Goal: Task Accomplishment & Management: Manage account settings

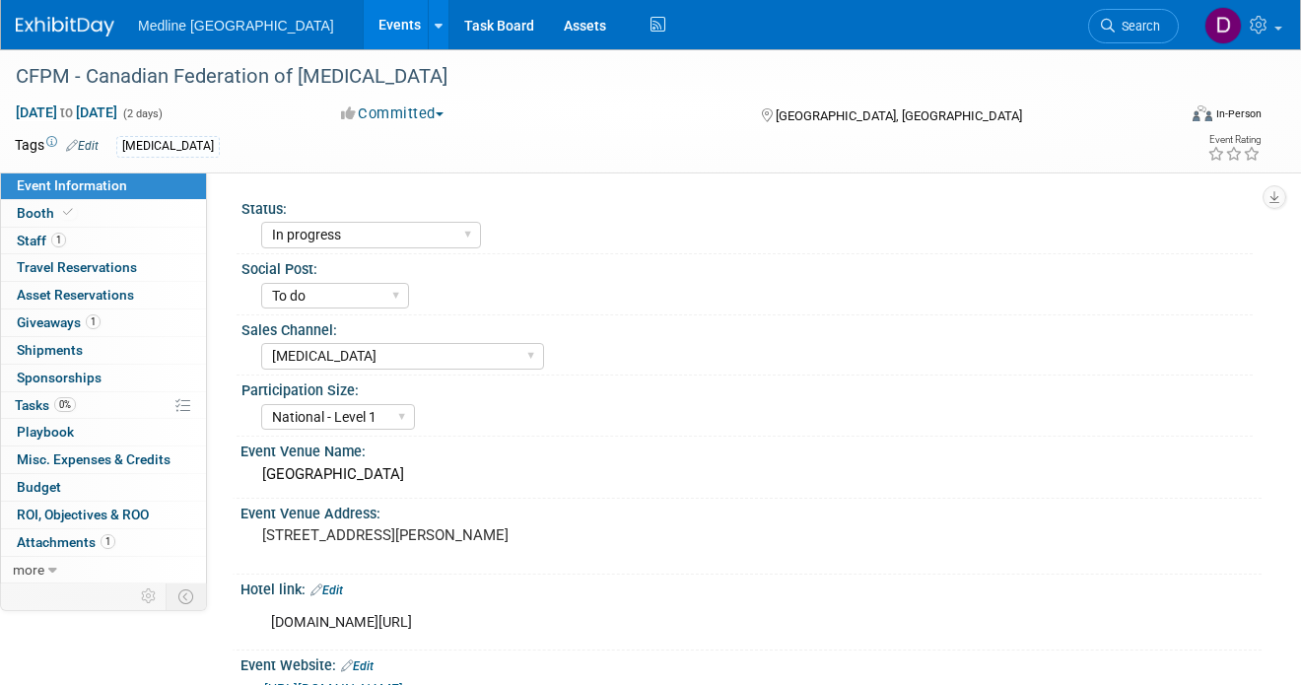
select select "In progress"
select select "To do"
select select "[MEDICAL_DATA]"
select select "National - Level 1"
click at [43, 210] on span "Booth" at bounding box center [47, 213] width 60 height 16
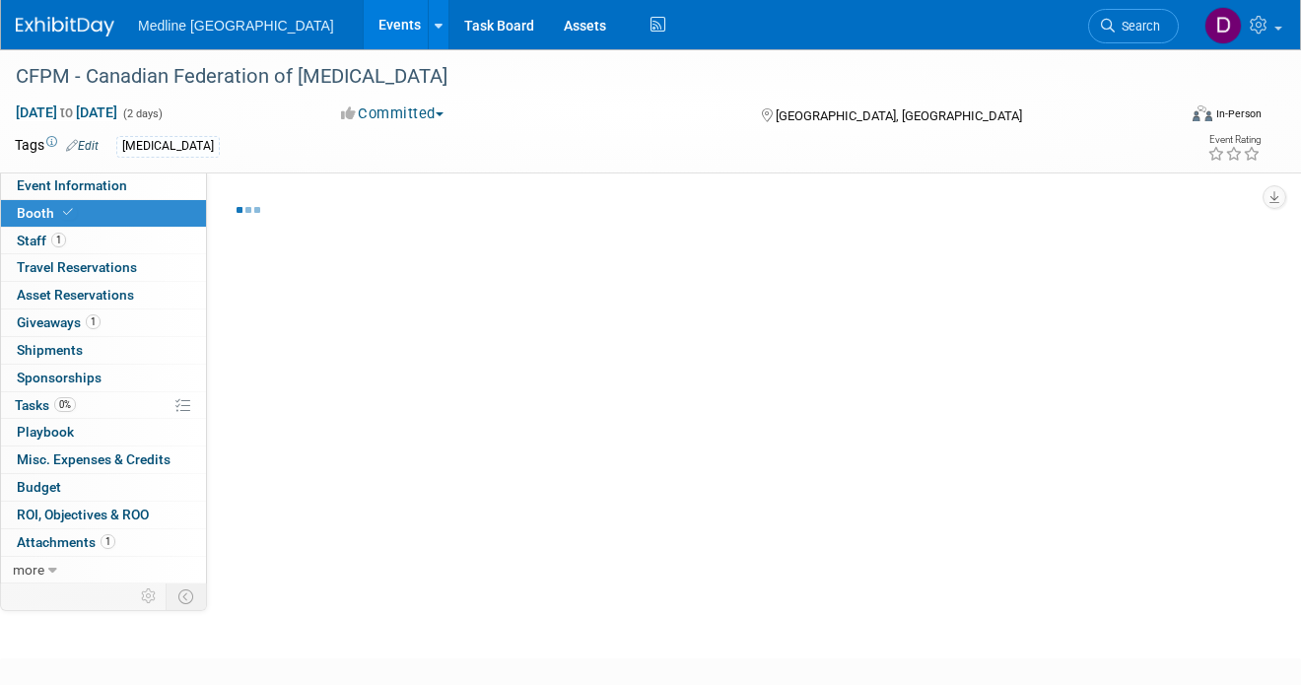
select select "4"
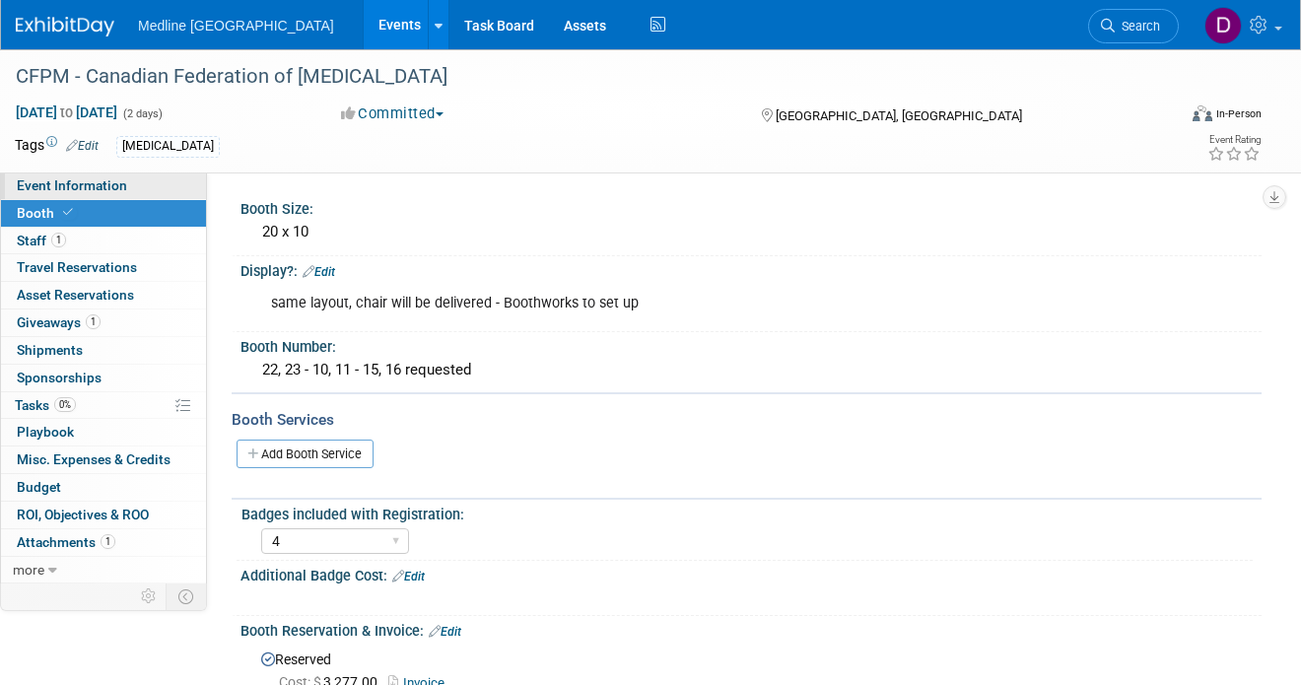
click at [92, 184] on span "Event Information" at bounding box center [72, 185] width 110 height 16
select select "In progress"
select select "To do"
select select "[MEDICAL_DATA]"
select select "National - Level 1"
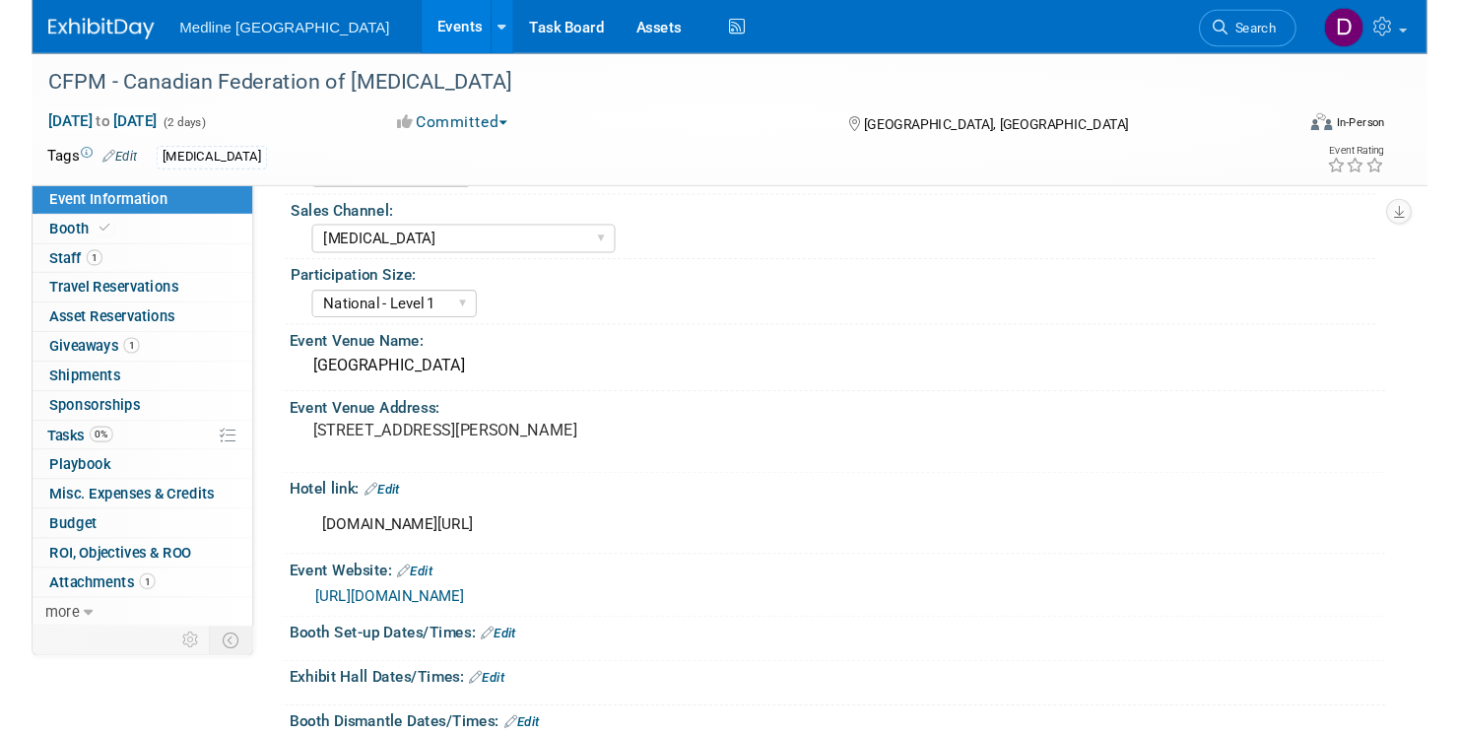
scroll to position [131, 0]
